Goal: Check status: Check status

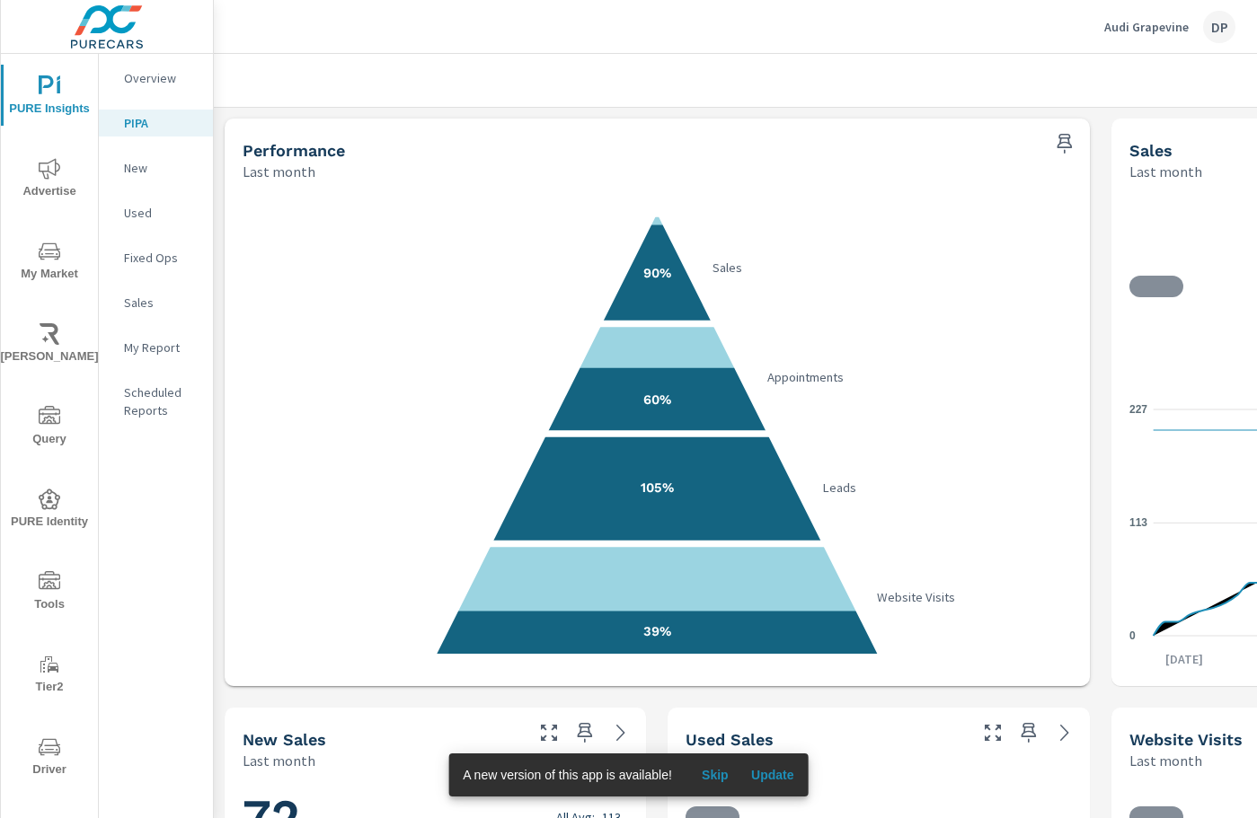
click at [773, 775] on span "Update" at bounding box center [772, 775] width 43 height 16
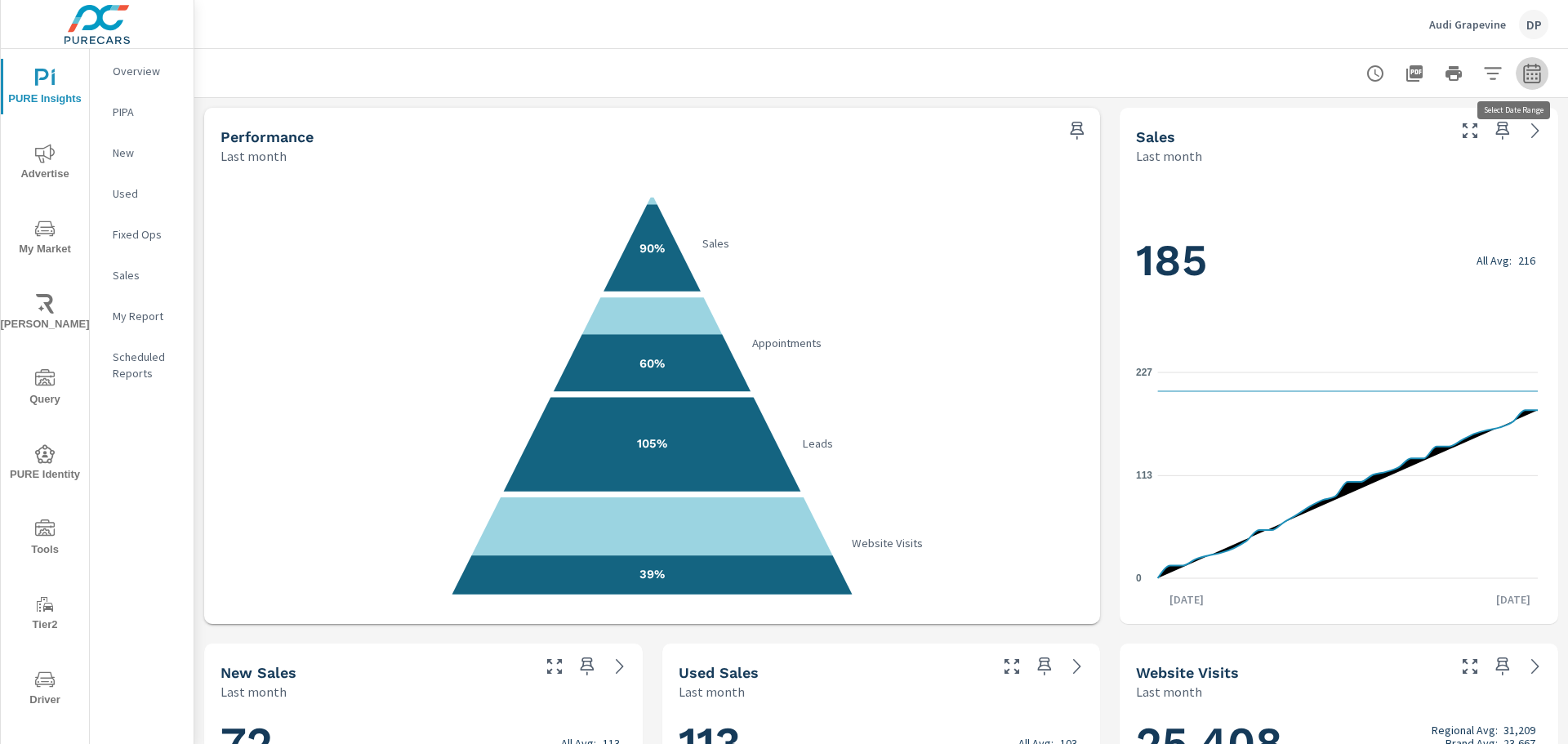
click at [1522, 68] on icon "button" at bounding box center [1532, 74] width 20 height 20
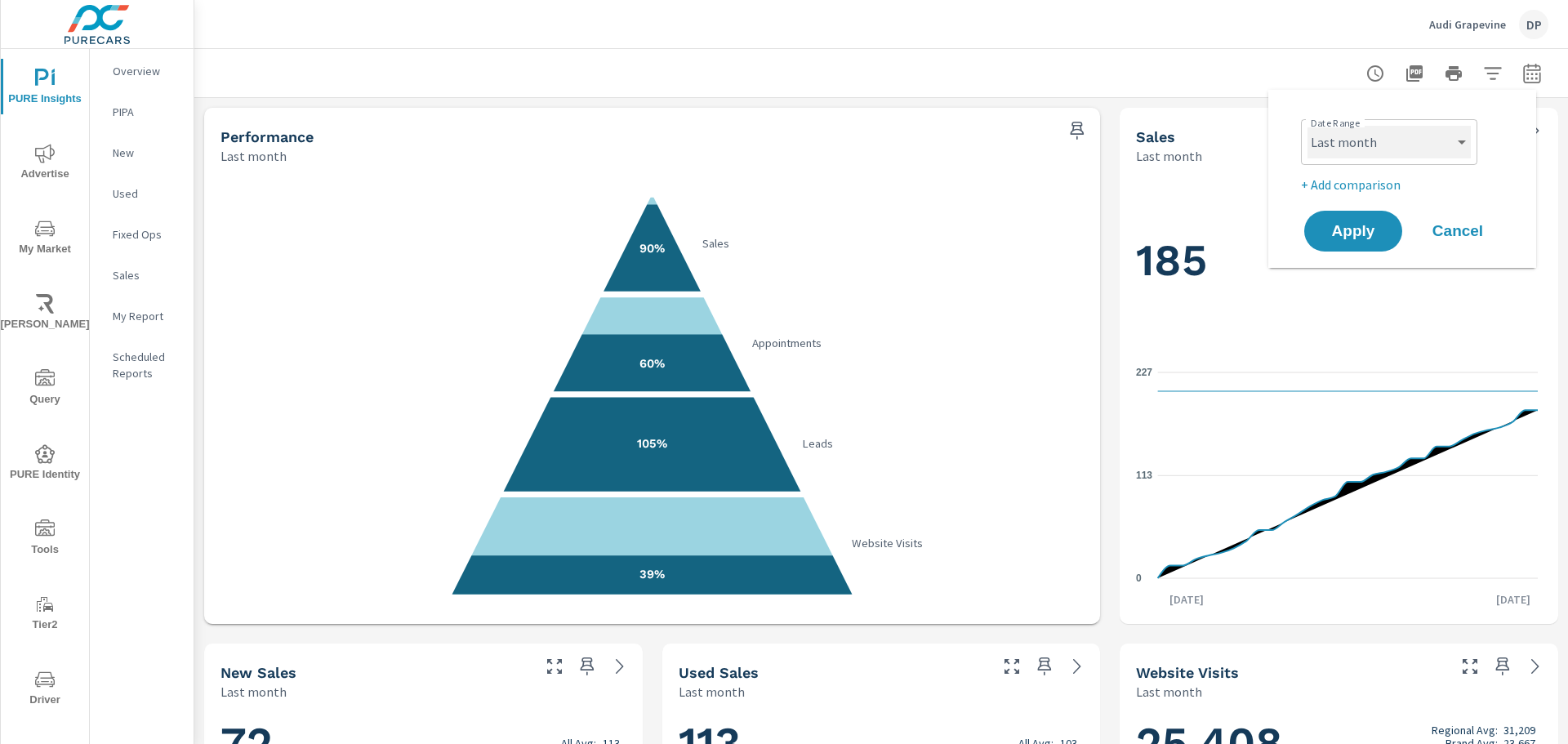
click at [1405, 144] on select "Custom Yesterday Last week Last 7 days Last 14 days Last 30 days Last 45 days L…" at bounding box center [1389, 142] width 164 height 33
click at [1307, 126] on select "Custom Yesterday Last week Last 7 days Last 14 days Last 30 days Last 45 days L…" at bounding box center [1389, 142] width 164 height 33
select select "Month to date"
click at [1361, 233] on span "Apply" at bounding box center [1353, 231] width 67 height 15
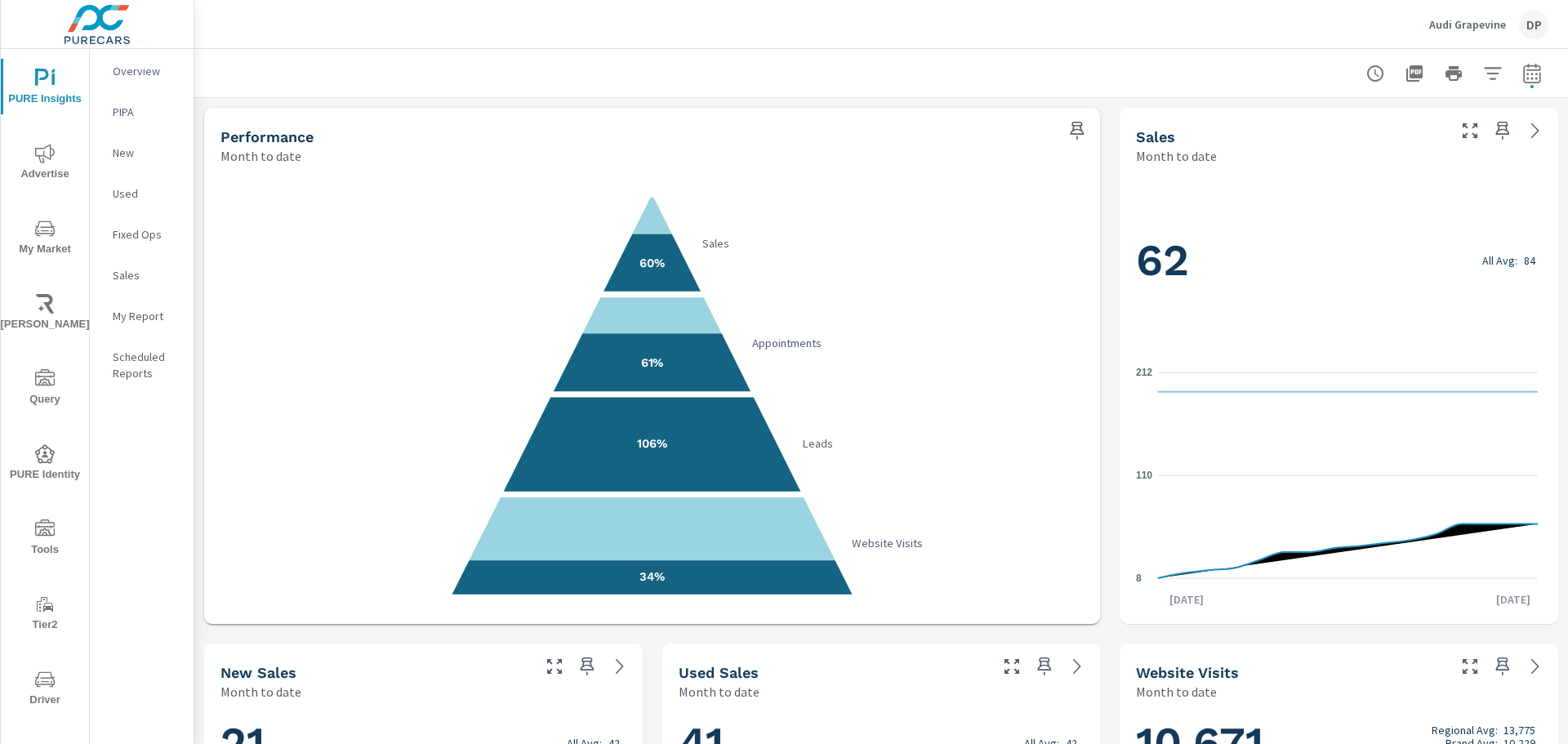
click at [771, 69] on div at bounding box center [881, 73] width 1334 height 48
